Goal: Obtain resource: Obtain resource

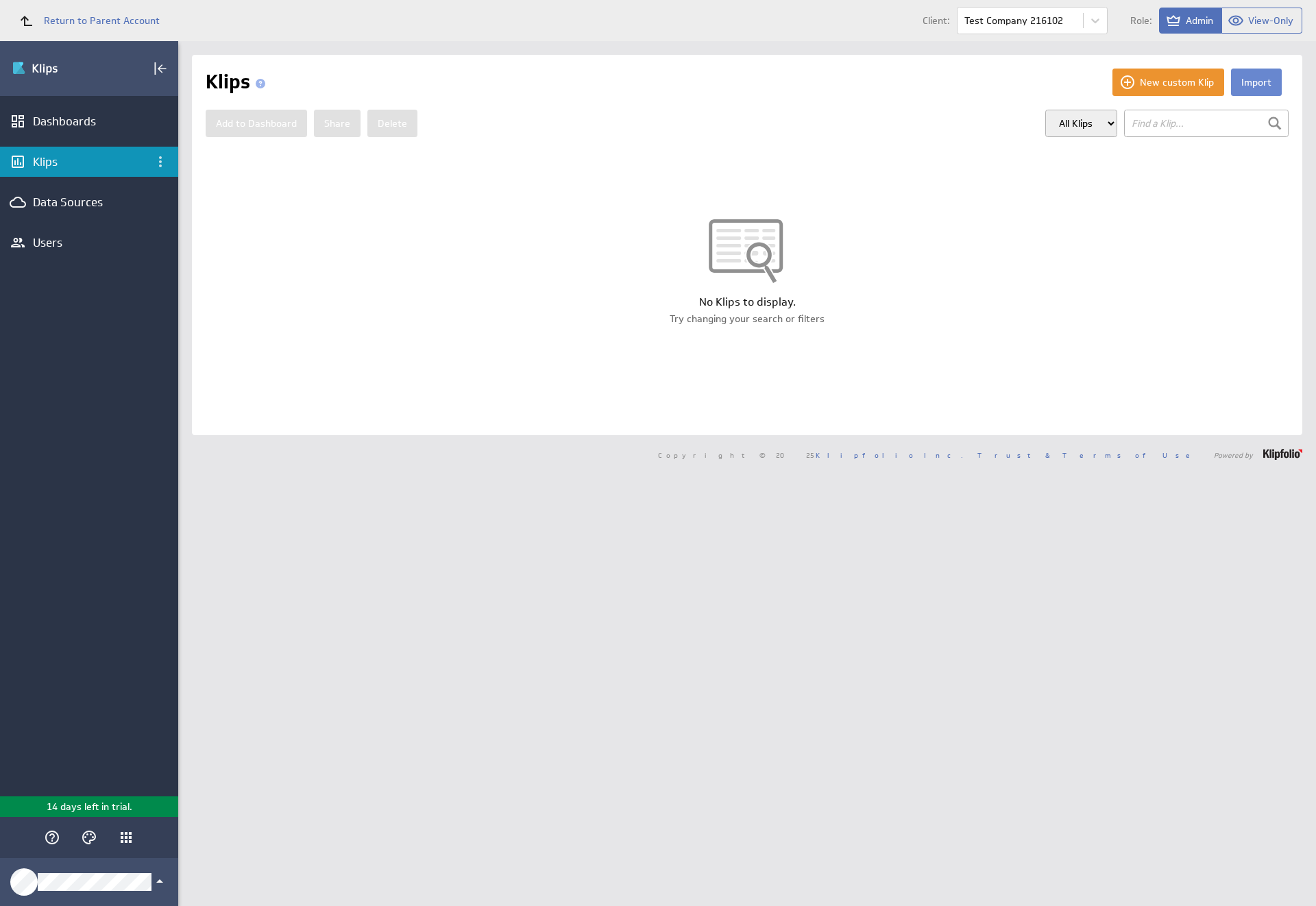
click at [1245, 82] on button "Import" at bounding box center [1255, 82] width 50 height 28
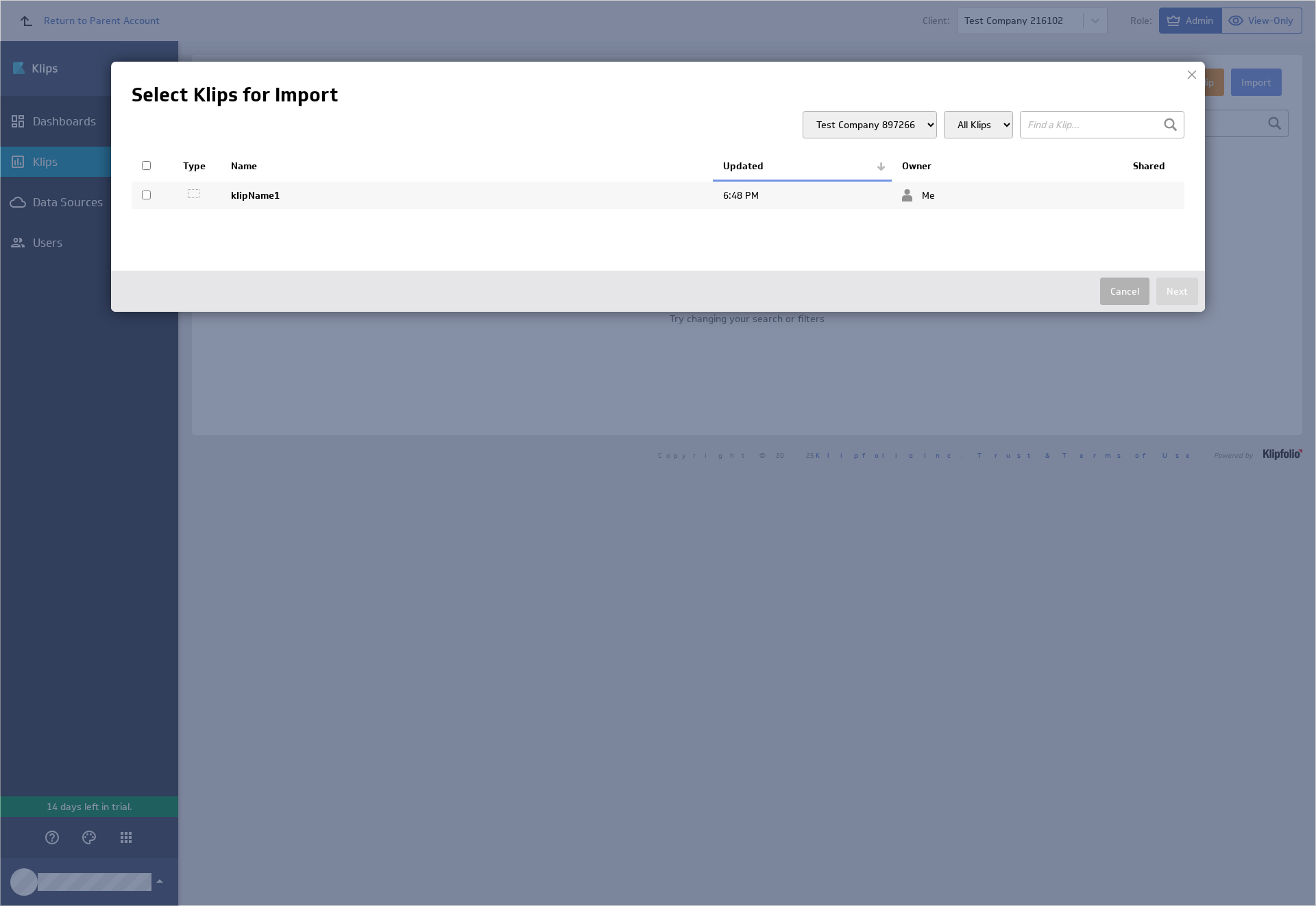
click at [146, 194] on input "checkbox" at bounding box center [146, 195] width 9 height 9
checkbox input "true"
click at [1176, 291] on button "Next" at bounding box center [1177, 291] width 42 height 28
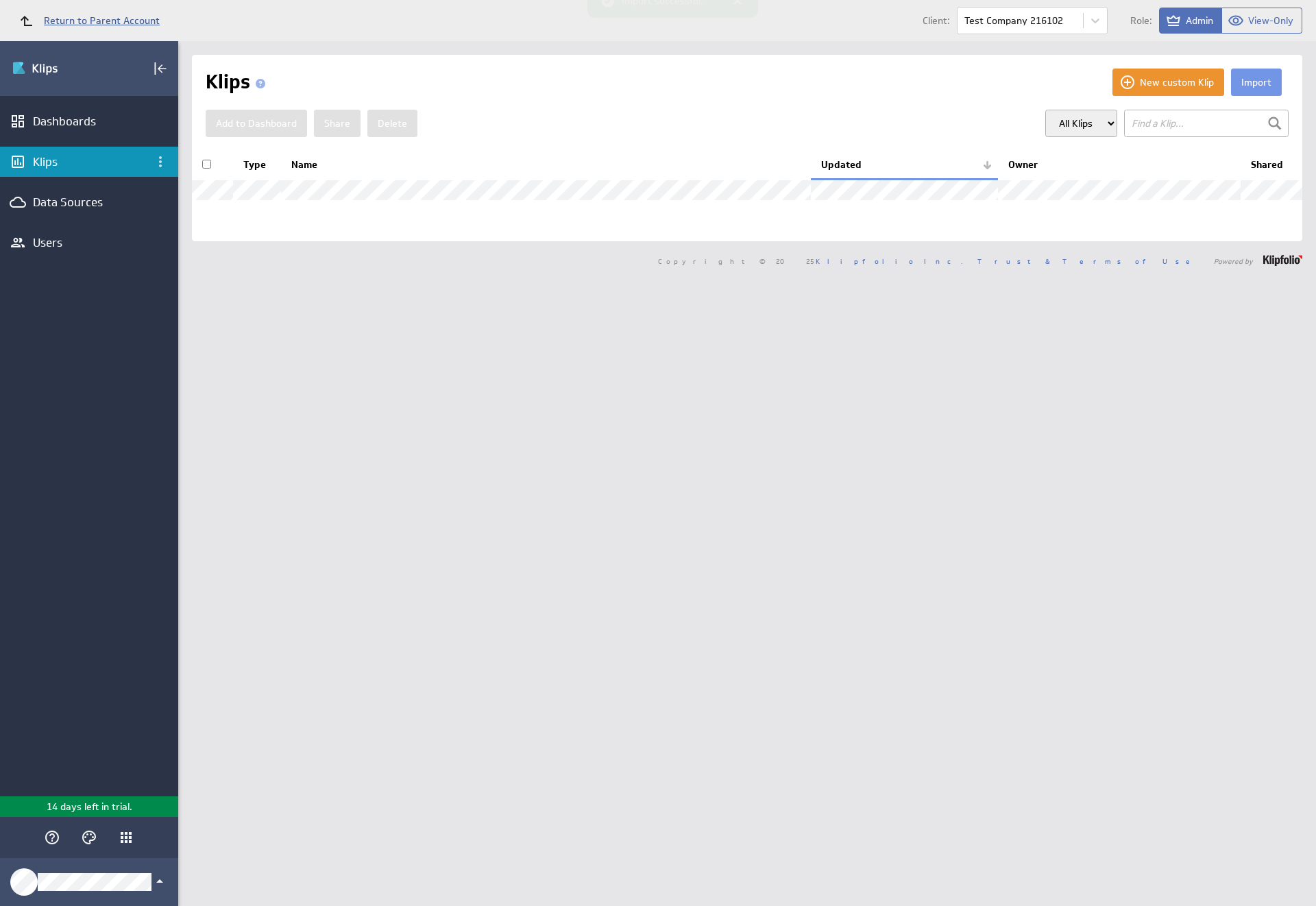
click at [83, 20] on span "Return to Parent Account" at bounding box center [102, 20] width 116 height 9
